Goal: Obtain resource: Obtain resource

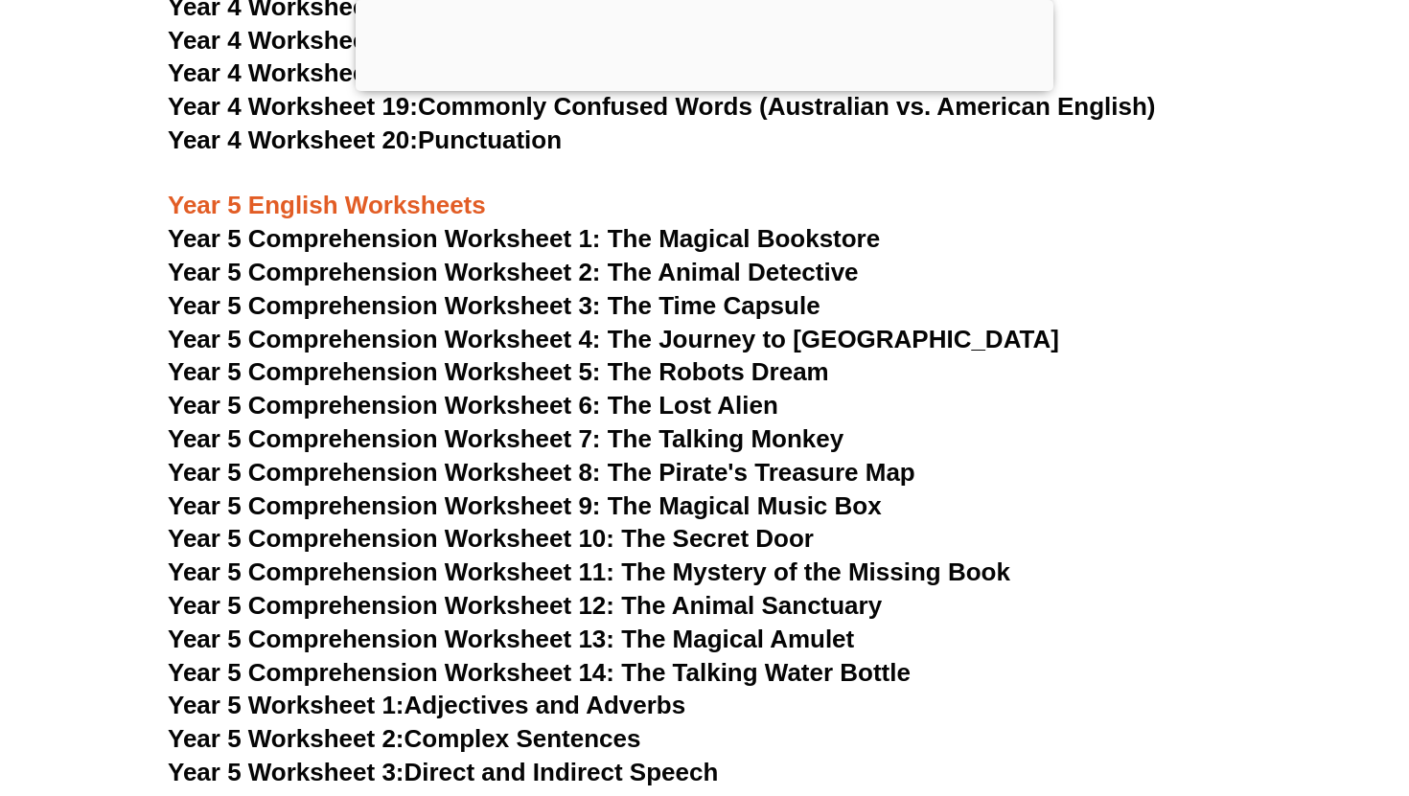
scroll to position [8616, 0]
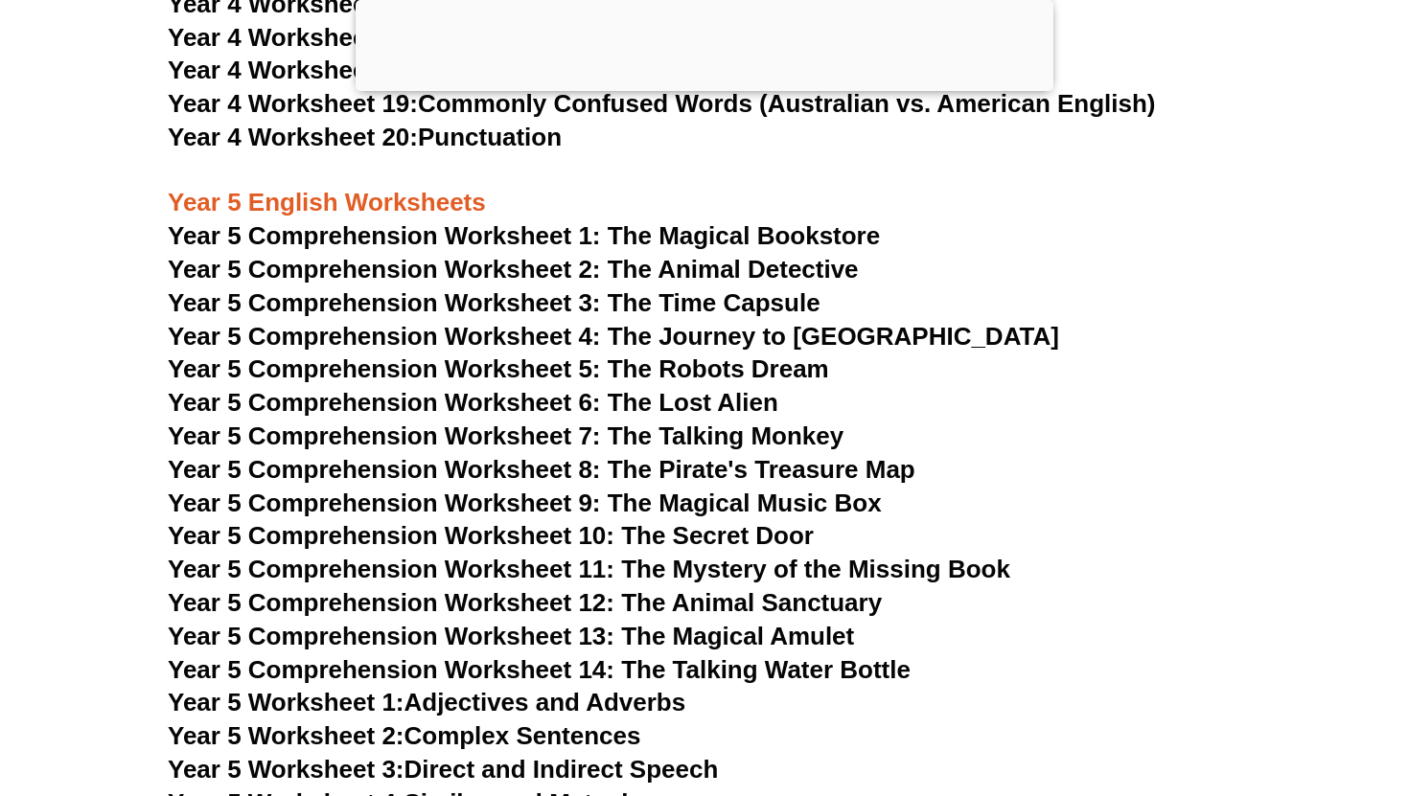
click at [574, 467] on span "Year 5 Comprehension Worksheet 8: The Pirate's Treasure Map" at bounding box center [541, 469] width 747 height 29
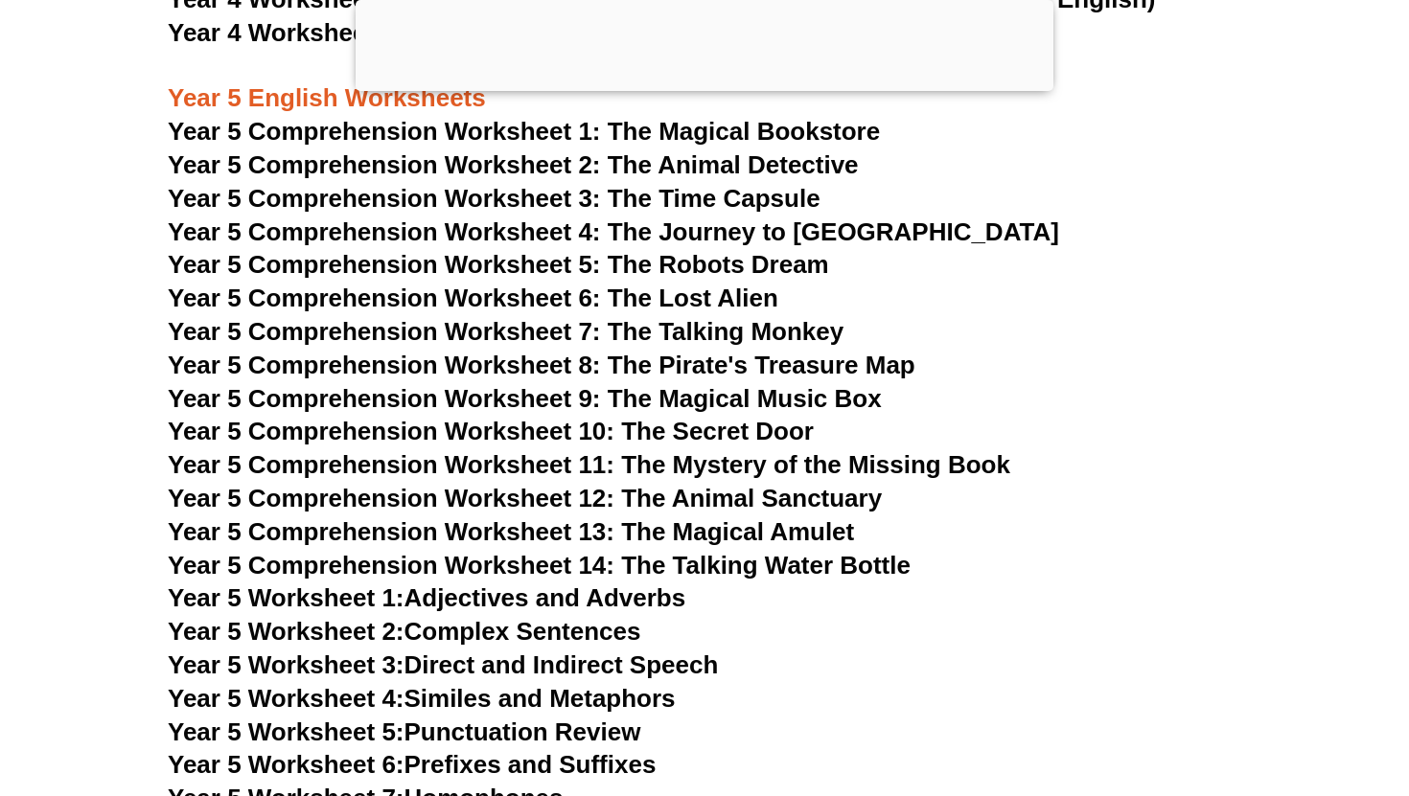
scroll to position [8721, 0]
click at [699, 295] on span "Year 5 Comprehension Worksheet 6: The Lost Alien" at bounding box center [473, 297] width 610 height 29
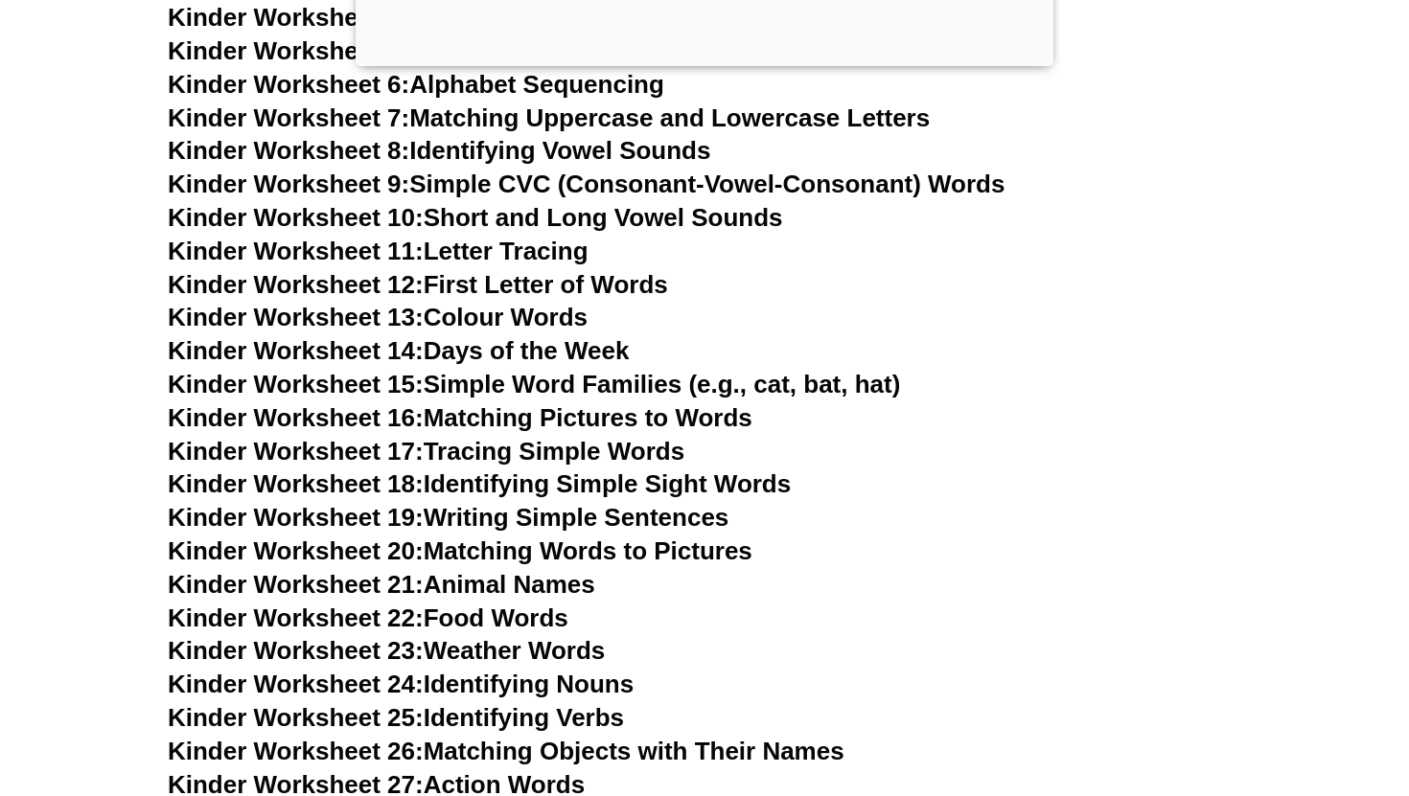
scroll to position [972, 0]
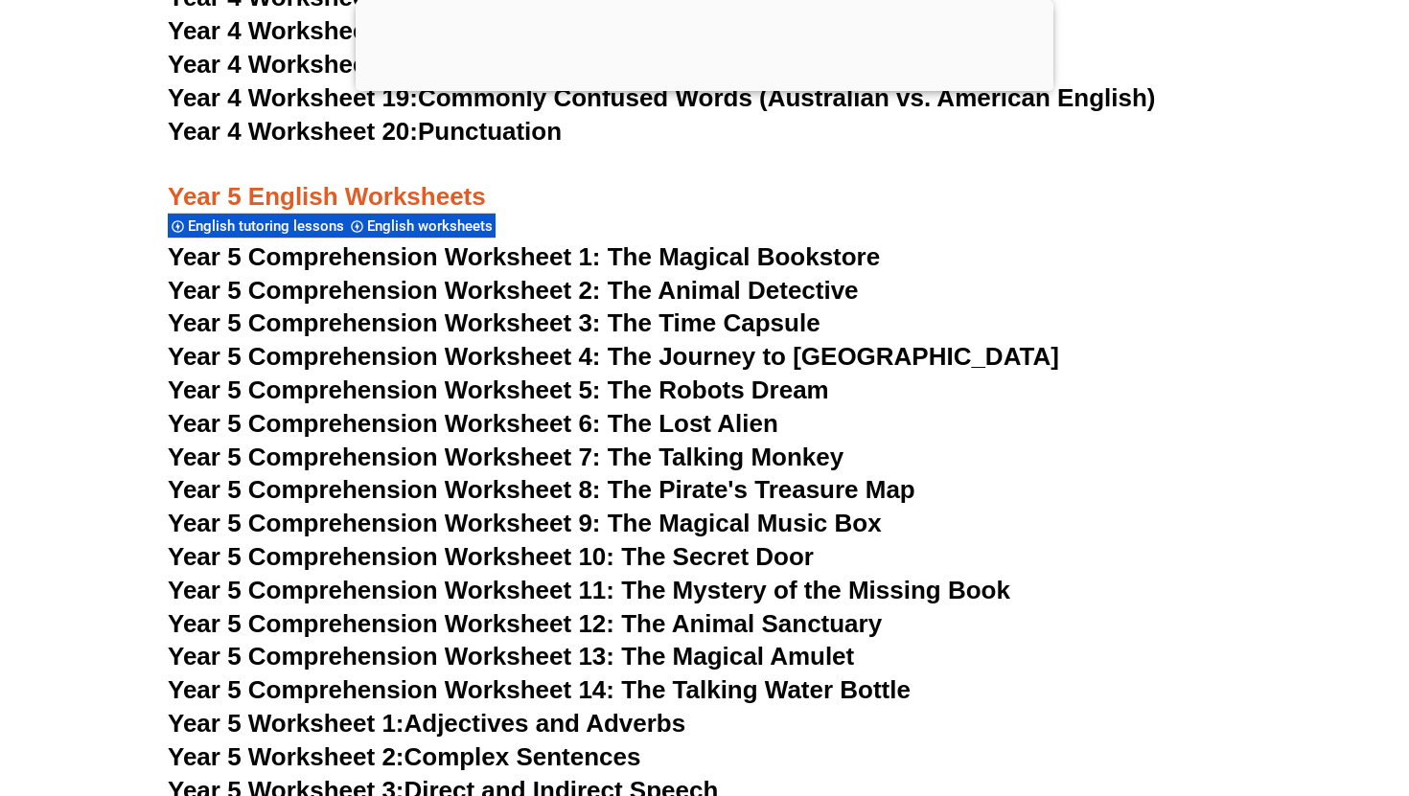
scroll to position [9181, 0]
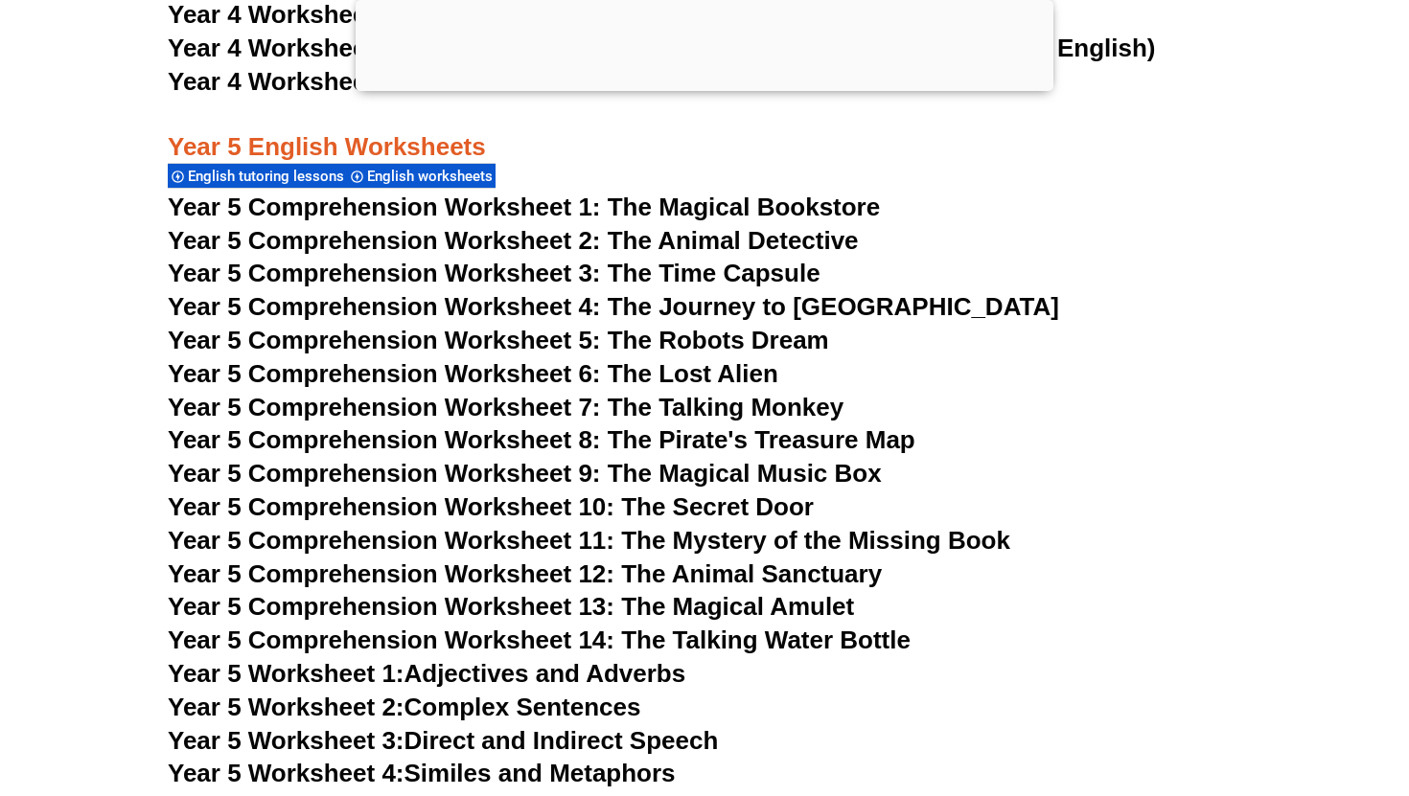
click at [681, 473] on span "Year 5 Comprehension Worksheet 9: The Magical Music Box" at bounding box center [525, 473] width 714 height 29
click at [716, 373] on span "Year 5 Comprehension Worksheet 6: The Lost Alien" at bounding box center [473, 373] width 610 height 29
click at [723, 342] on span "Year 5 Comprehension Worksheet 5: The Robots Dream" at bounding box center [498, 340] width 661 height 29
